Goal: Task Accomplishment & Management: Manage account settings

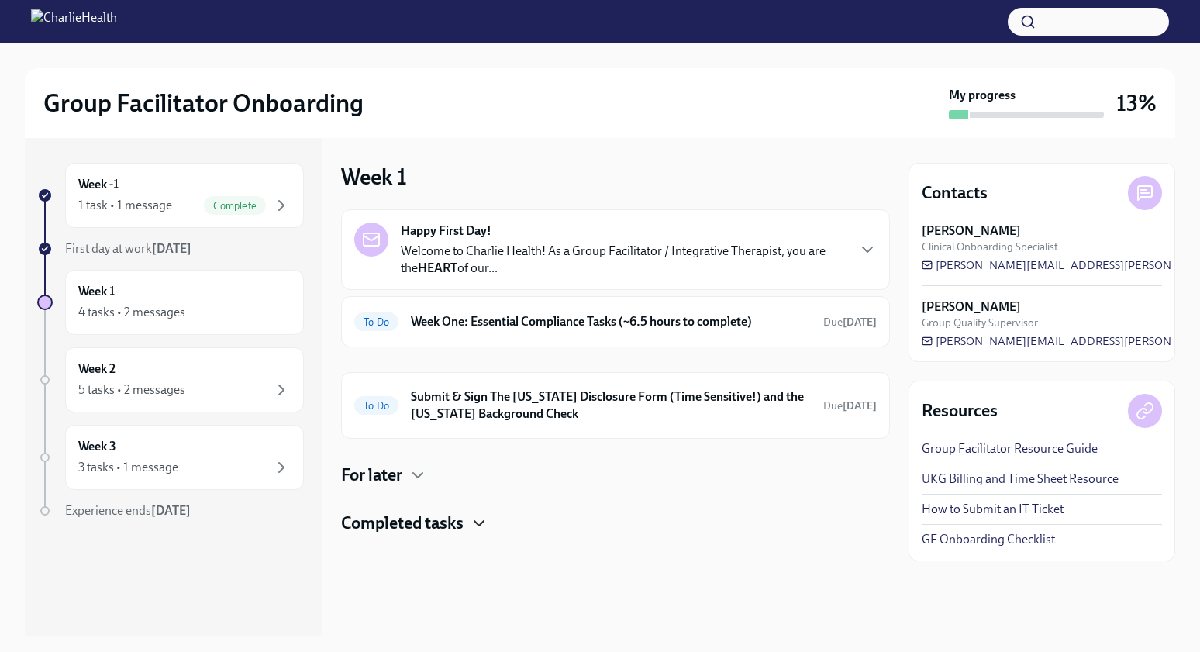
click at [482, 515] on icon "button" at bounding box center [479, 523] width 19 height 19
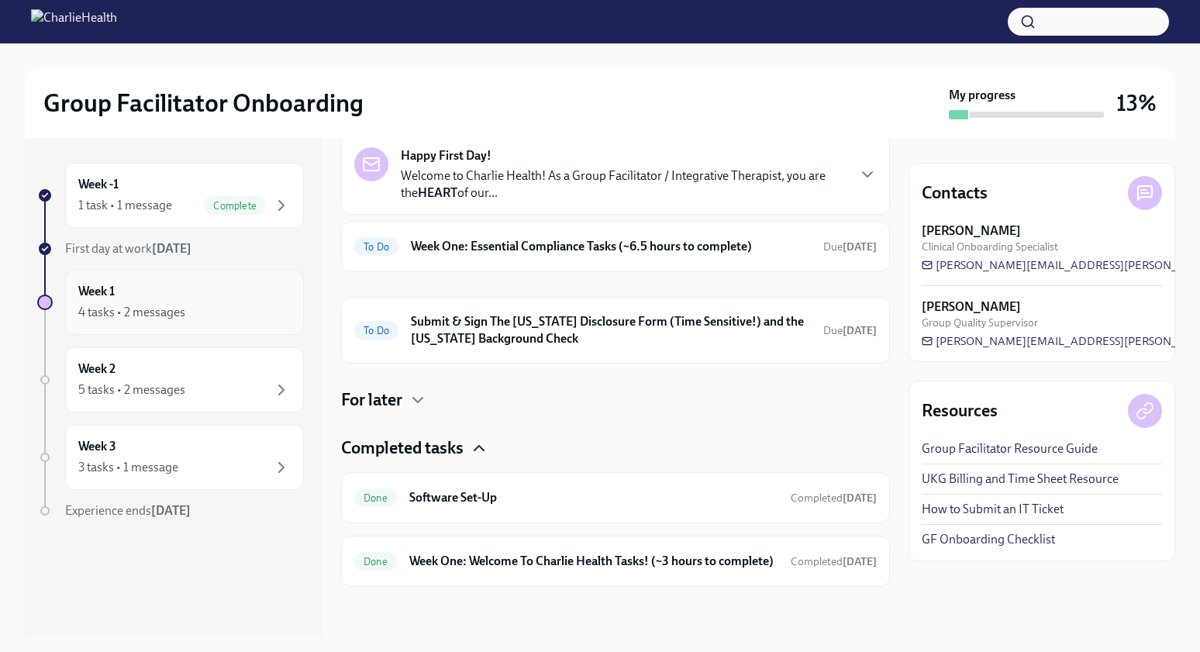
click at [164, 307] on div "4 tasks • 2 messages" at bounding box center [131, 312] width 107 height 17
click at [174, 199] on div "1 task • 1 message Complete" at bounding box center [184, 205] width 212 height 19
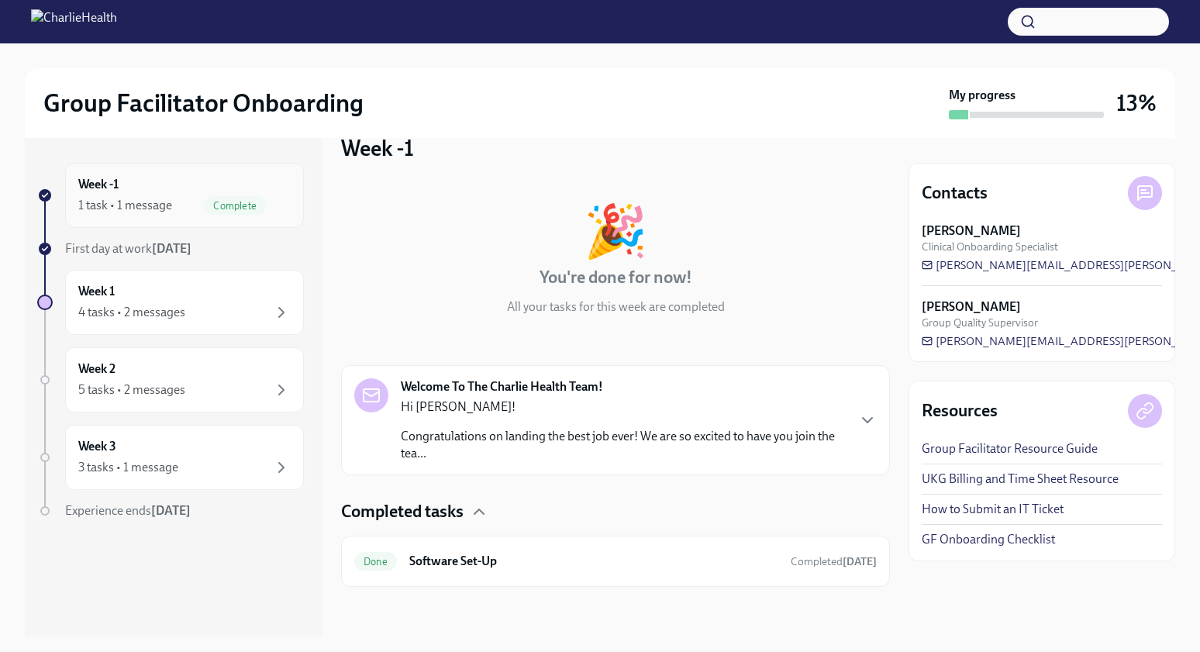
scroll to position [29, 0]
click at [133, 308] on div "4 tasks • 2 messages" at bounding box center [131, 312] width 107 height 17
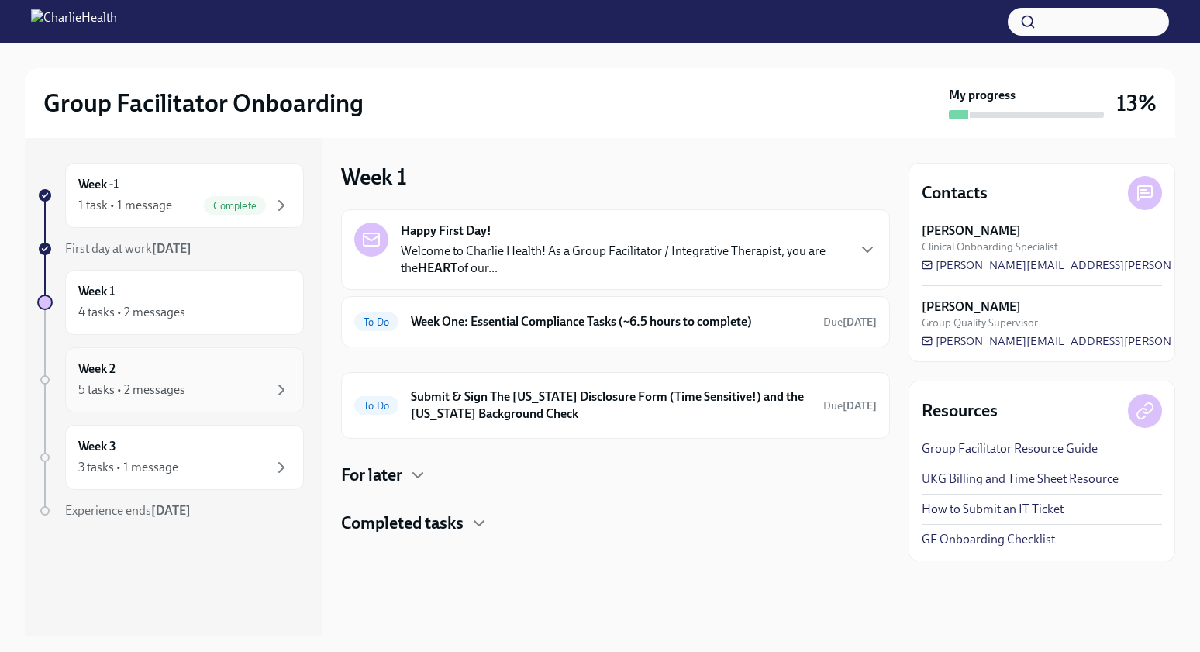
click at [154, 402] on div "Week 2 5 tasks • 2 messages" at bounding box center [184, 379] width 239 height 65
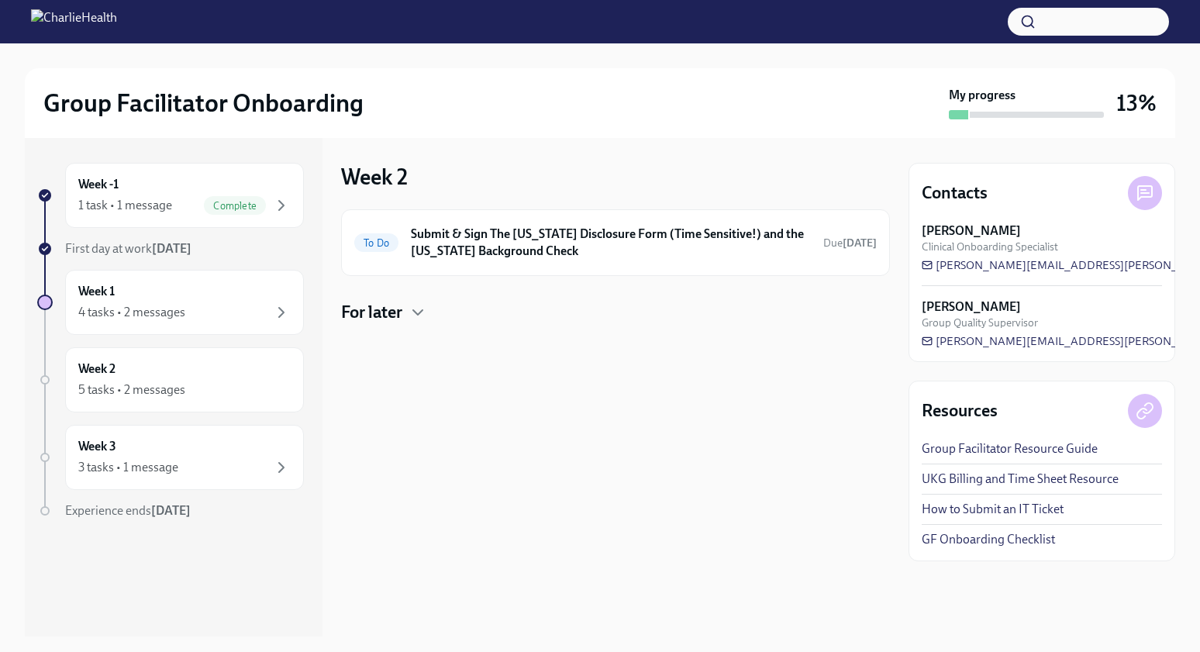
click at [382, 307] on h4 "For later" at bounding box center [371, 312] width 61 height 23
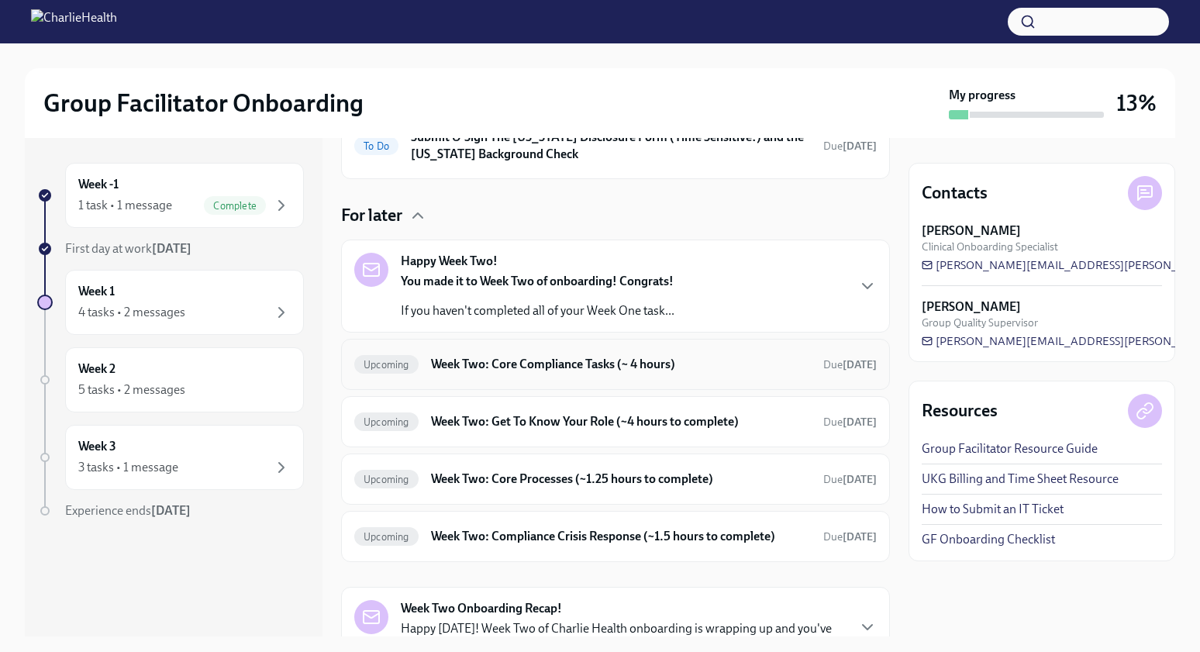
scroll to position [178, 0]
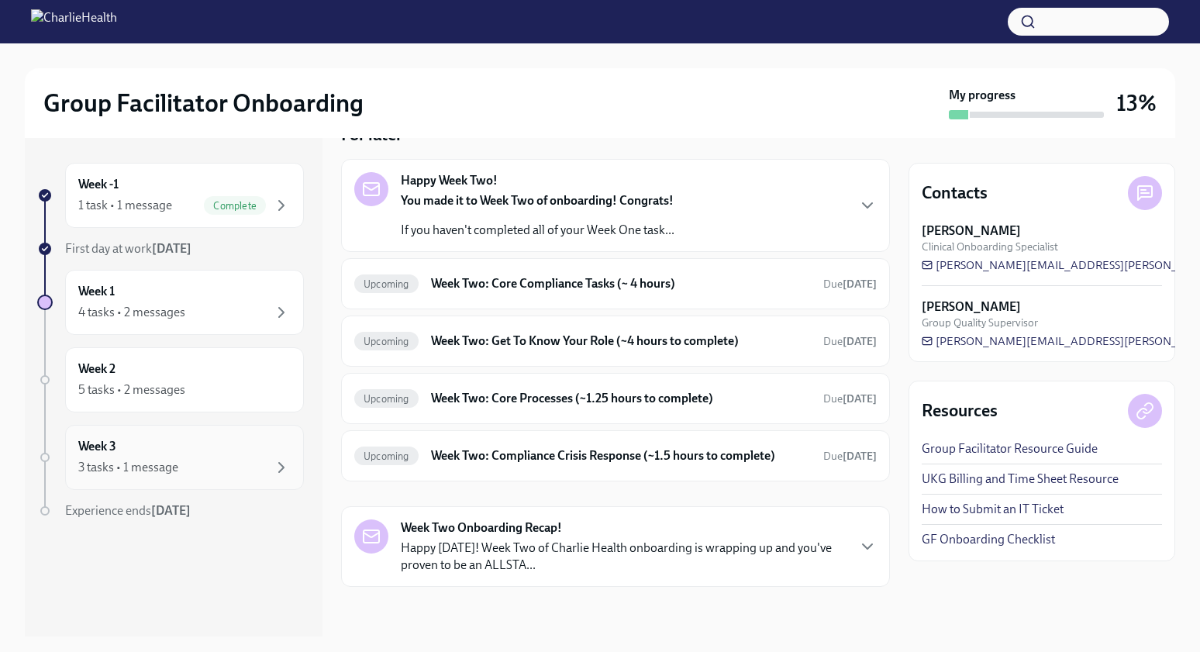
click at [132, 478] on div "Week 3 3 tasks • 1 message" at bounding box center [184, 457] width 239 height 65
